Goal: Task Accomplishment & Management: Complete application form

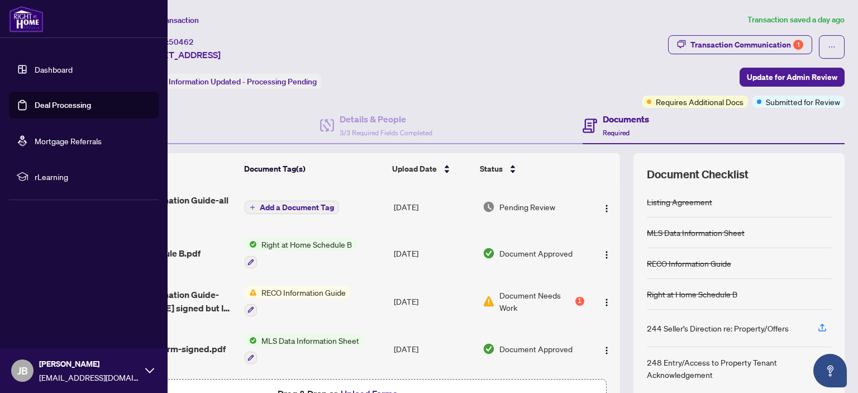
click at [50, 105] on link "Deal Processing" at bounding box center [63, 105] width 56 height 10
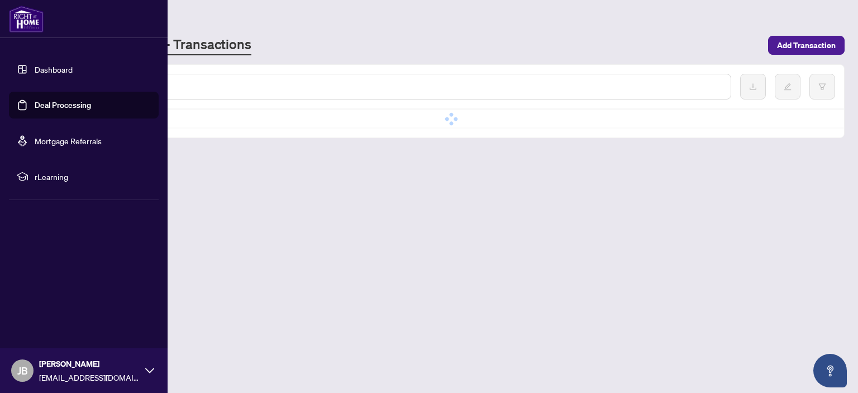
click at [56, 105] on link "Deal Processing" at bounding box center [63, 105] width 56 height 10
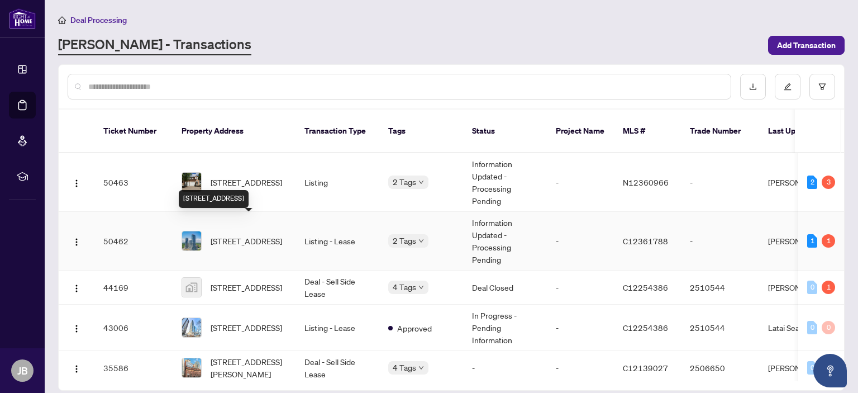
click at [230, 235] on span "2901-30 Inn On The Park Dr, Toronto, Ontario M3C 0P7, Canada" at bounding box center [247, 241] width 72 height 12
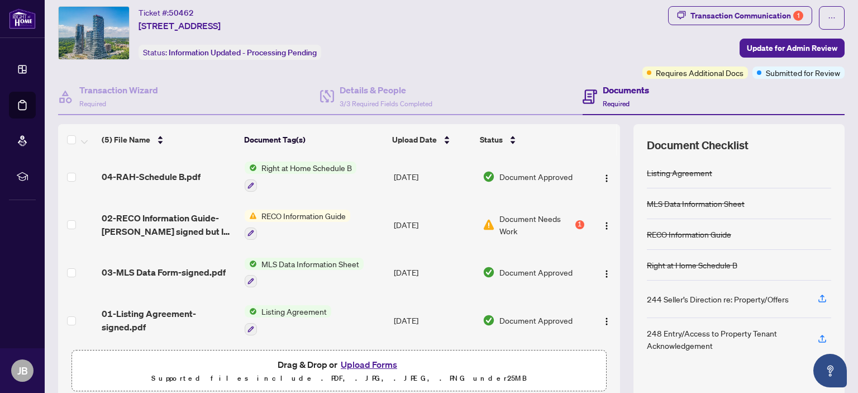
scroll to position [74, 0]
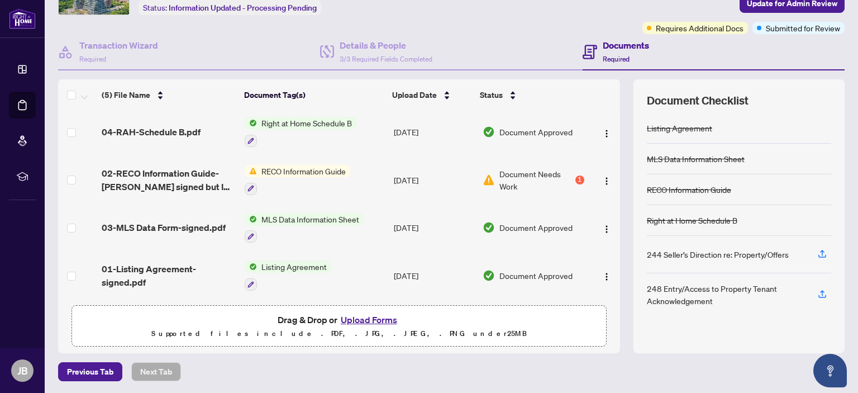
click at [366, 320] on button "Upload Forms" at bounding box center [369, 319] width 63 height 15
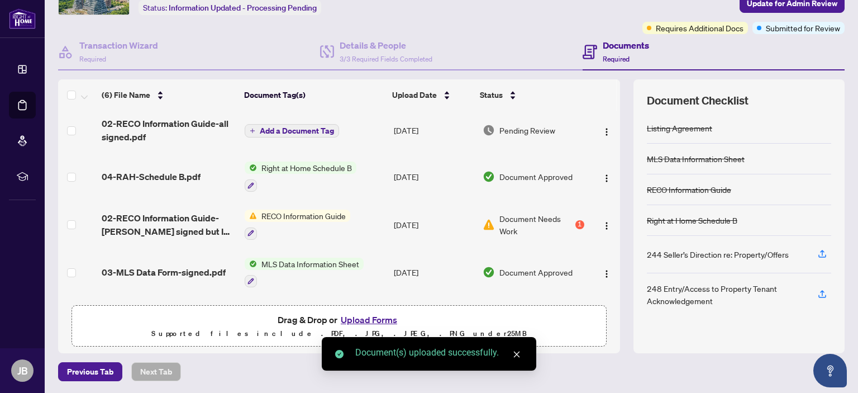
click at [516, 355] on icon "close" at bounding box center [517, 354] width 8 height 8
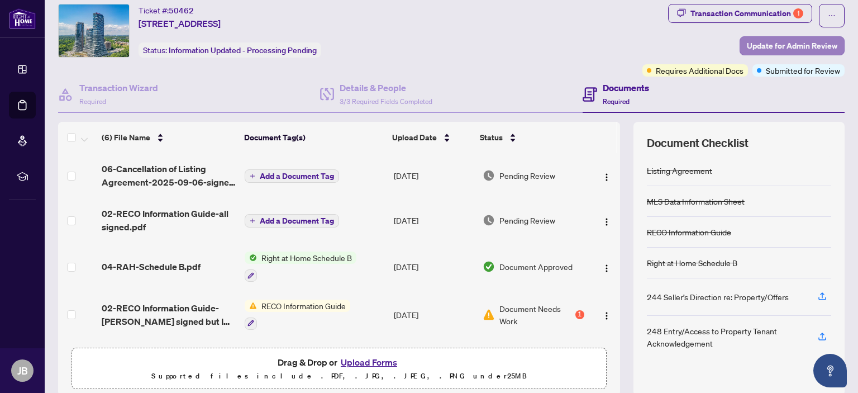
scroll to position [0, 0]
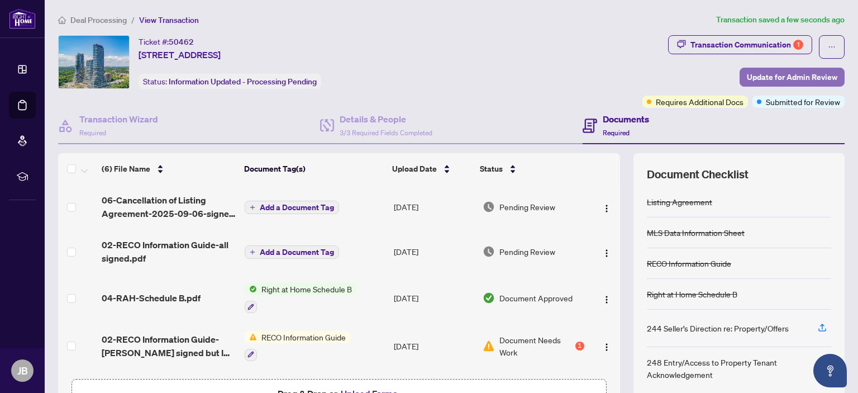
click at [785, 74] on span "Update for Admin Review" at bounding box center [792, 77] width 91 height 18
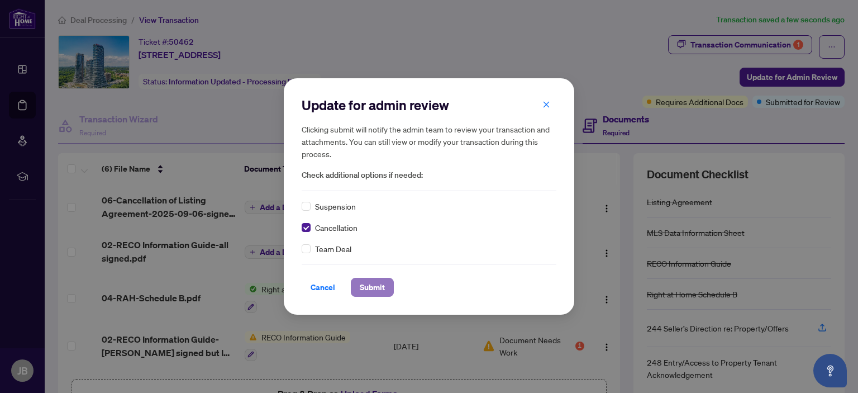
click at [373, 287] on span "Submit" at bounding box center [372, 287] width 25 height 18
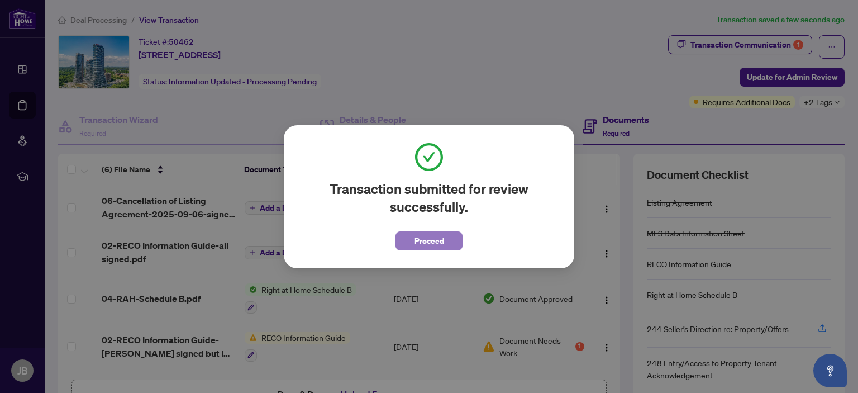
click at [434, 243] on span "Proceed" at bounding box center [430, 241] width 30 height 18
